Goal: Navigation & Orientation: Find specific page/section

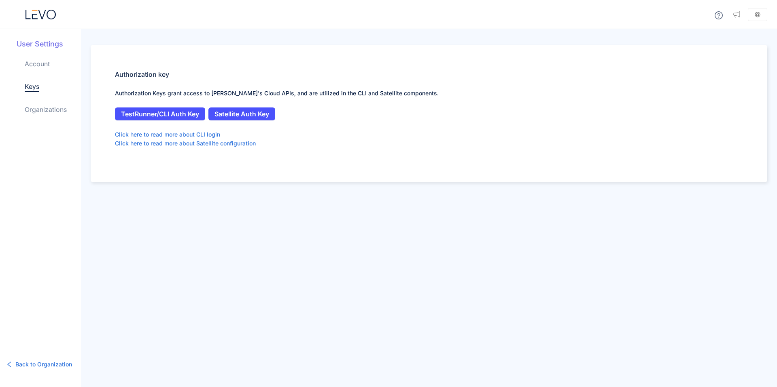
click at [38, 12] on icon at bounding box center [40, 15] width 30 height 10
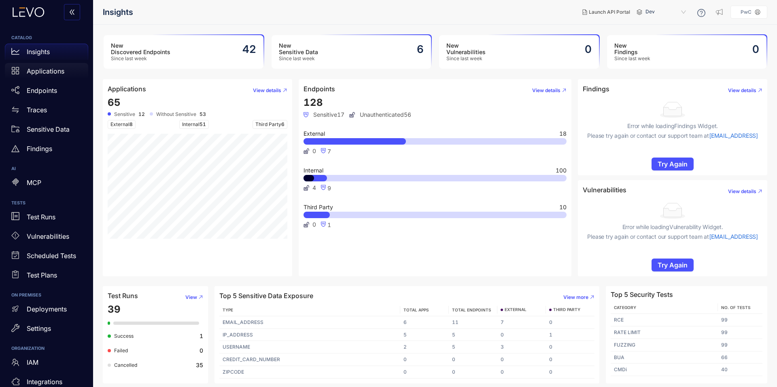
click at [52, 70] on p "Applications" at bounding box center [46, 71] width 38 height 7
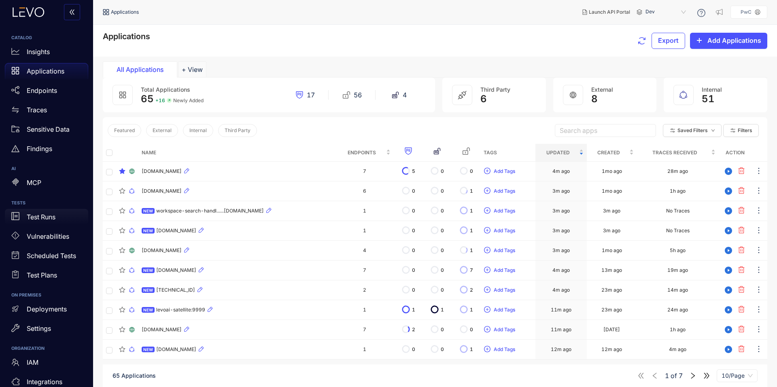
click at [40, 220] on p "Test Runs" at bounding box center [41, 217] width 29 height 7
